Goal: Transaction & Acquisition: Purchase product/service

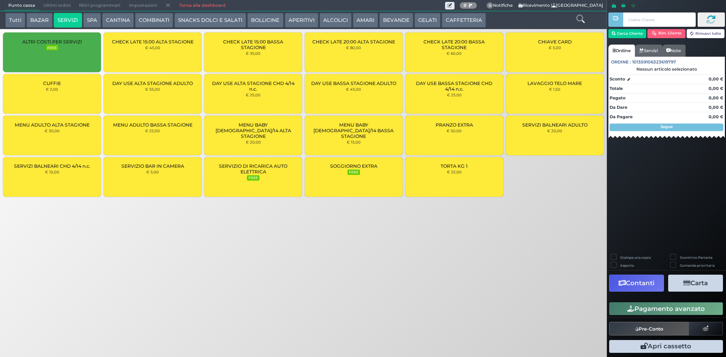
click at [364, 19] on button "AMARI" at bounding box center [365, 20] width 25 height 15
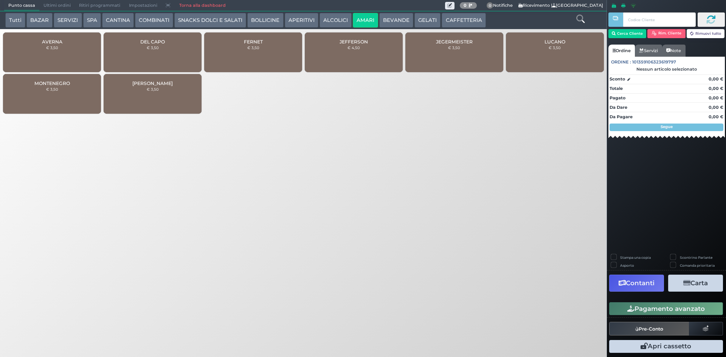
click at [393, 19] on button "BEVANDE" at bounding box center [396, 20] width 34 height 15
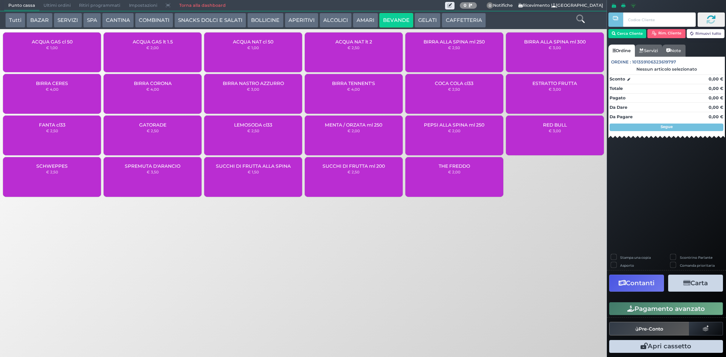
click at [308, 20] on button "APERITIVI" at bounding box center [302, 20] width 34 height 15
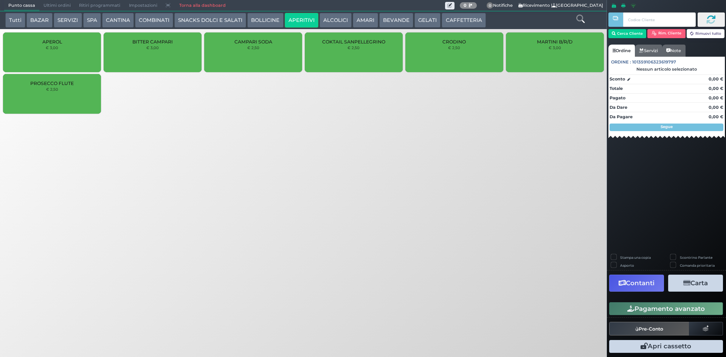
click at [264, 21] on button "BOLLICINE" at bounding box center [265, 20] width 36 height 15
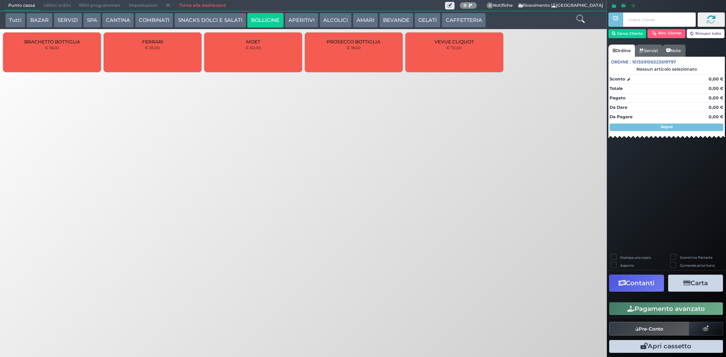
click at [158, 22] on button "COMBINATI" at bounding box center [154, 20] width 38 height 15
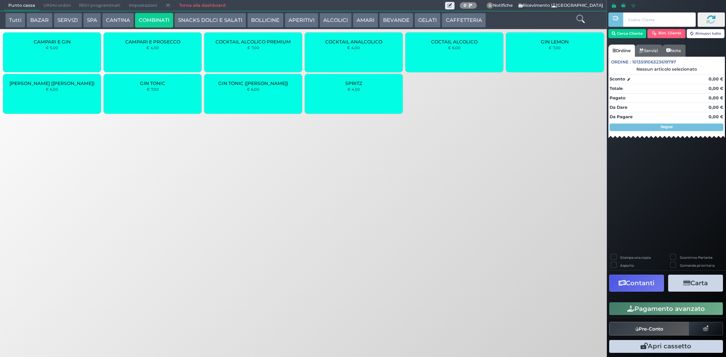
click at [126, 19] on button "CANTINA" at bounding box center [118, 20] width 32 height 15
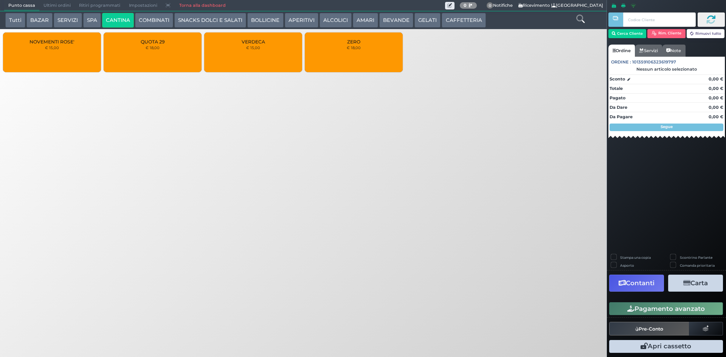
click at [371, 53] on div "ZERO € 18,00" at bounding box center [354, 53] width 98 height 40
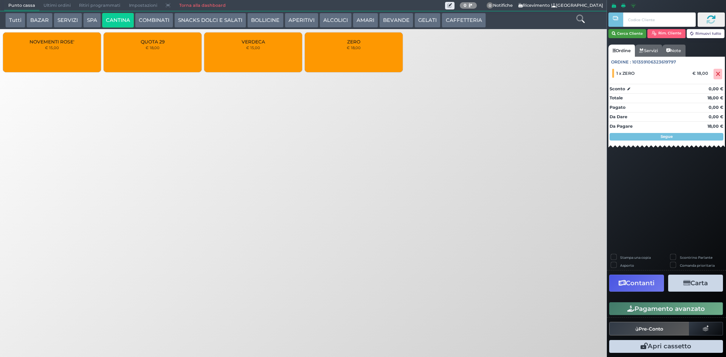
click at [619, 31] on button "Cerca Cliente" at bounding box center [628, 33] width 38 height 9
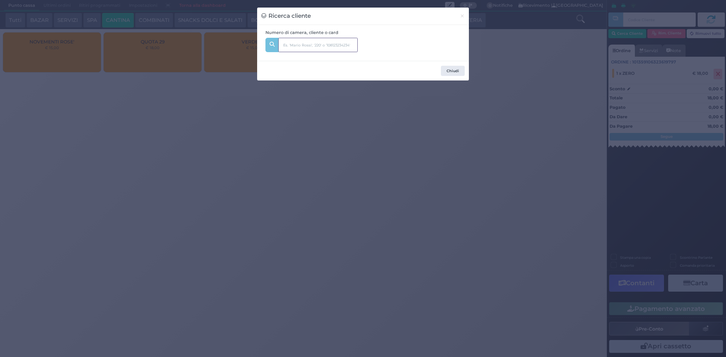
click at [330, 46] on input "text" at bounding box center [317, 45] width 79 height 14
type input "502"
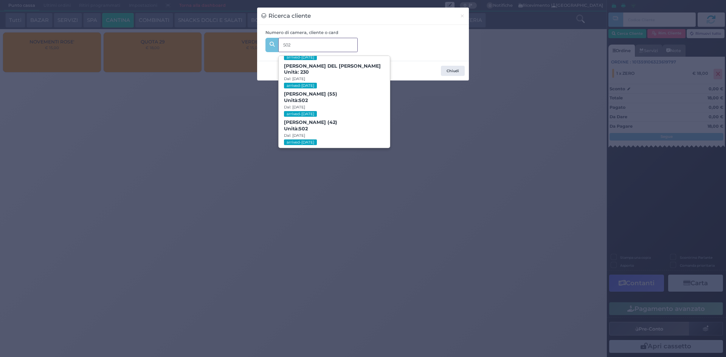
scroll to position [76, 0]
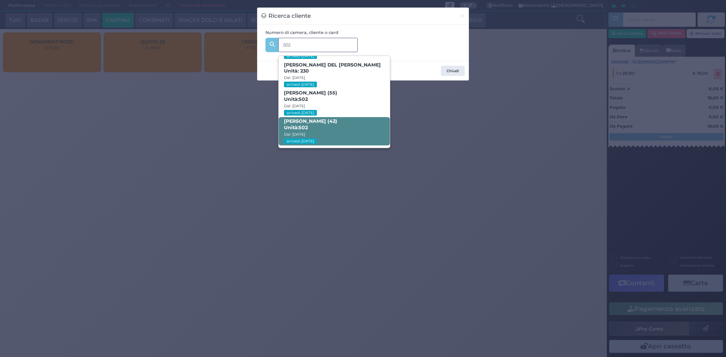
click at [358, 126] on span "Giovanni Lonigro (42) Unità: 502 Dal: 24/08/2025 arrived-today" at bounding box center [334, 131] width 111 height 28
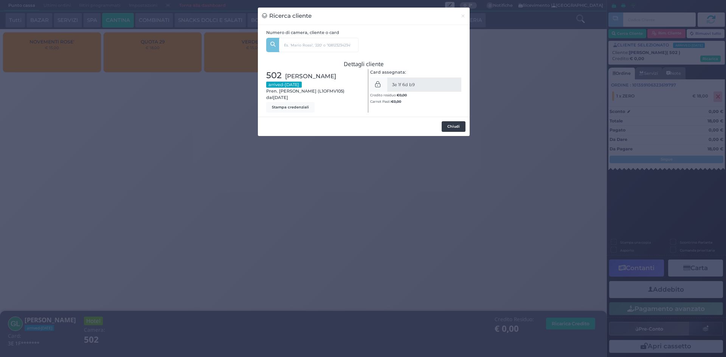
click at [463, 126] on button "Chiudi" at bounding box center [454, 126] width 24 height 11
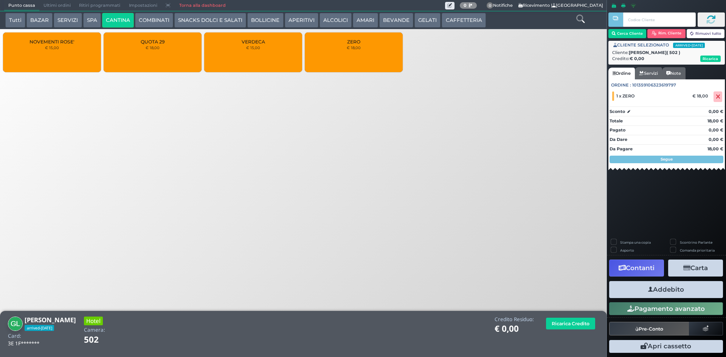
click at [665, 288] on button "Addebito" at bounding box center [666, 289] width 114 height 17
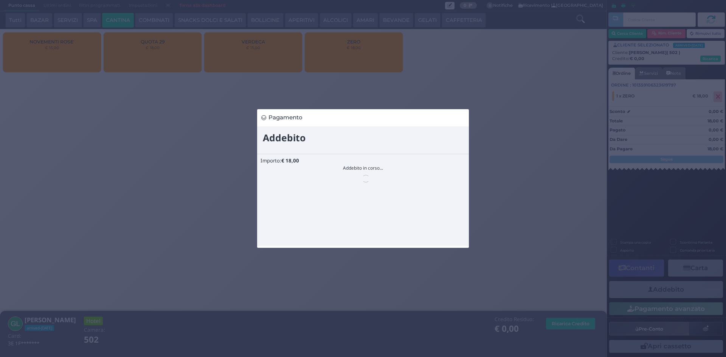
scroll to position [0, 0]
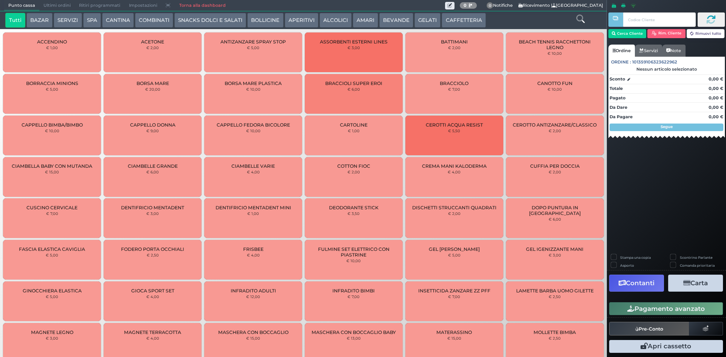
click at [112, 22] on button "CANTINA" at bounding box center [118, 20] width 32 height 15
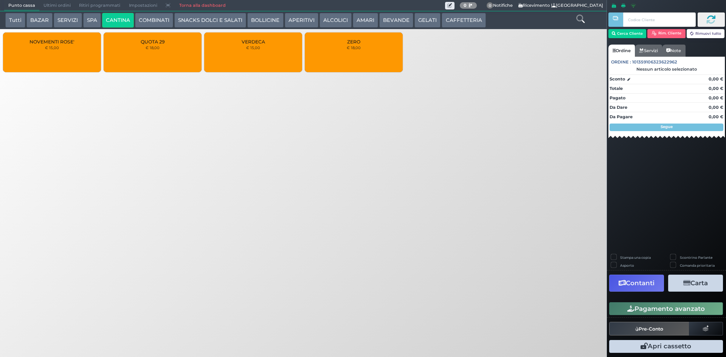
click at [371, 49] on div "ZERO € 18,00" at bounding box center [354, 53] width 98 height 40
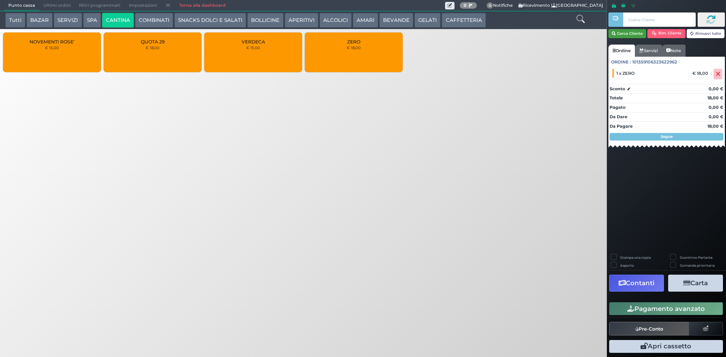
click at [631, 33] on button "Cerca Cliente" at bounding box center [628, 33] width 38 height 9
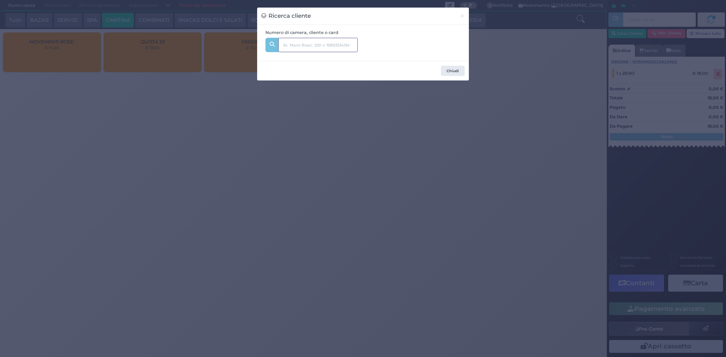
click at [335, 48] on input "text" at bounding box center [317, 45] width 79 height 14
type input "135"
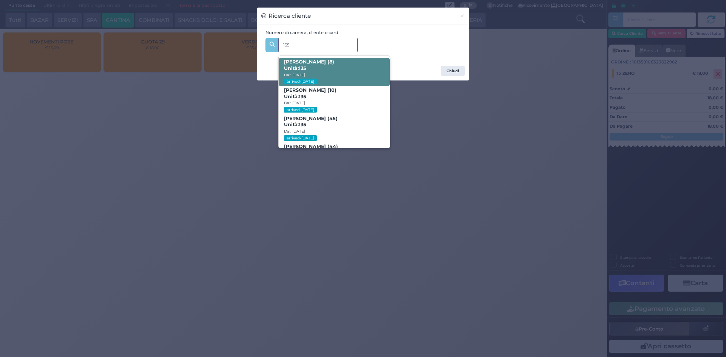
scroll to position [36, 0]
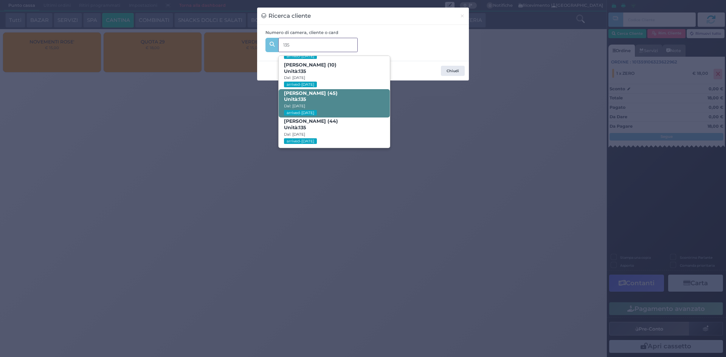
click at [355, 102] on span "[PERSON_NAME] (45) Unità: 135 Dal: [DATE] arrived-[DATE]" at bounding box center [334, 103] width 111 height 28
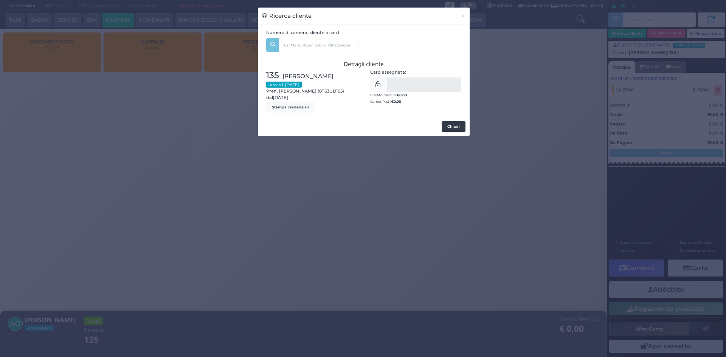
click at [456, 127] on button "Chiudi" at bounding box center [454, 126] width 24 height 11
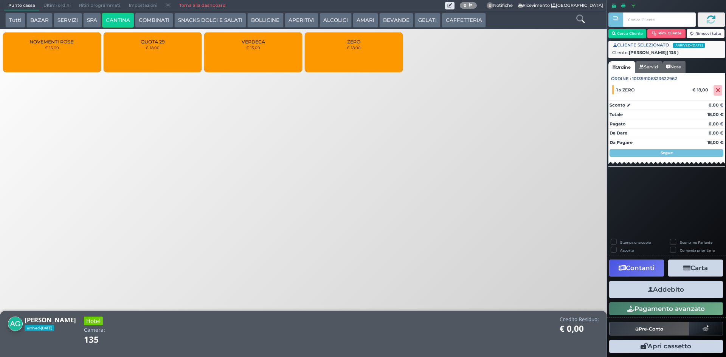
click at [690, 289] on button "Addebito" at bounding box center [666, 289] width 114 height 17
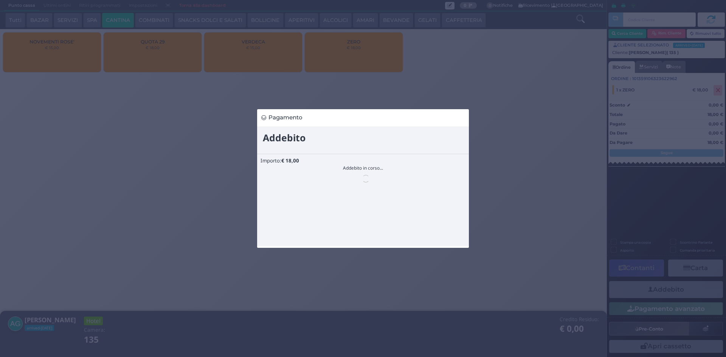
scroll to position [0, 0]
